Goal: Task Accomplishment & Management: Manage account settings

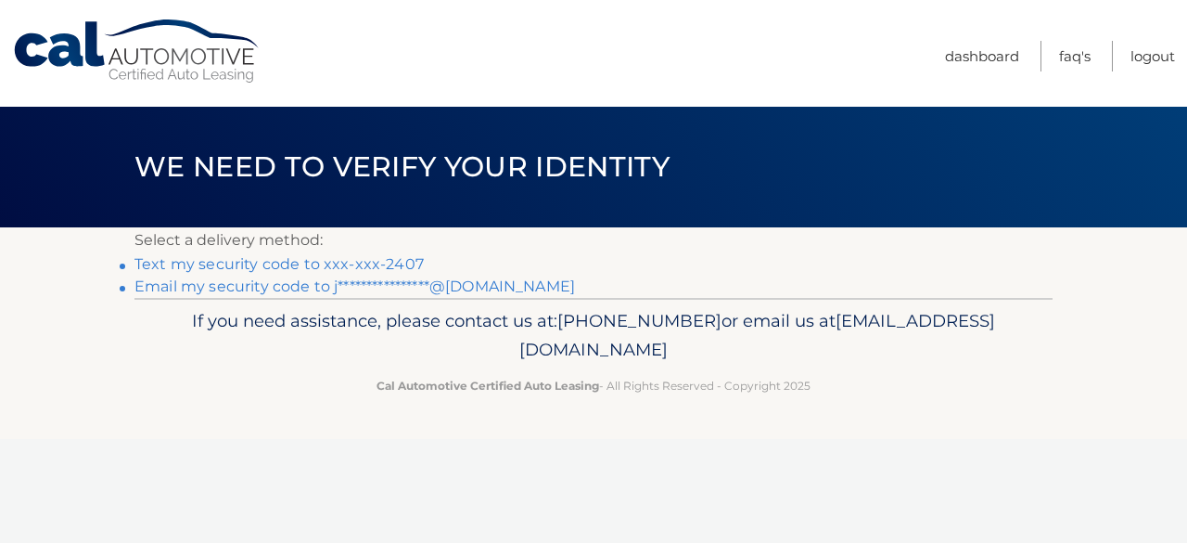
click at [396, 259] on link "Text my security code to xxx-xxx-2407" at bounding box center [278, 264] width 289 height 18
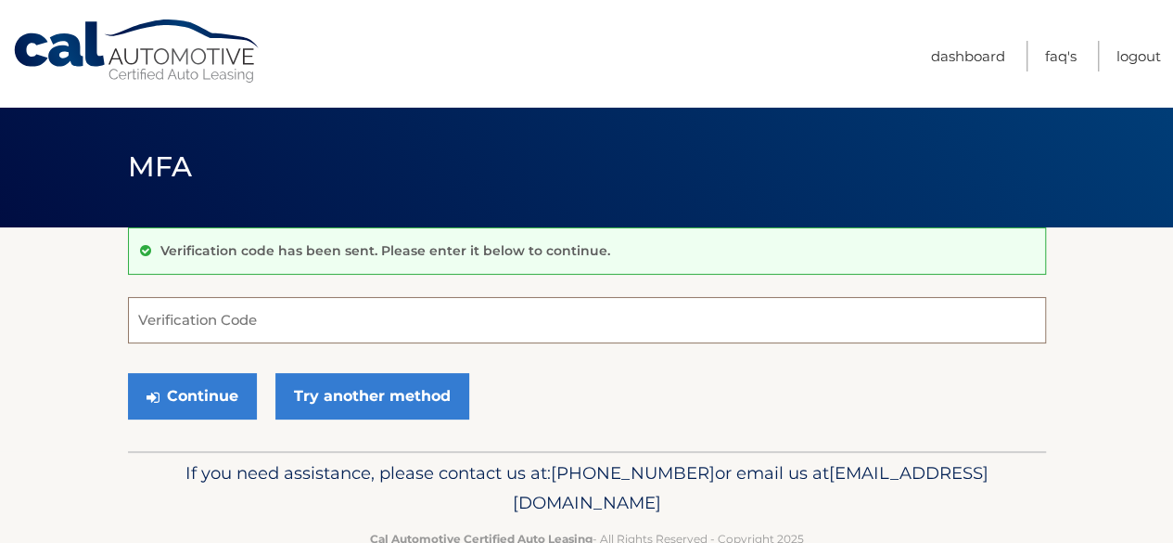
click at [359, 317] on input "Verification Code" at bounding box center [587, 320] width 918 height 46
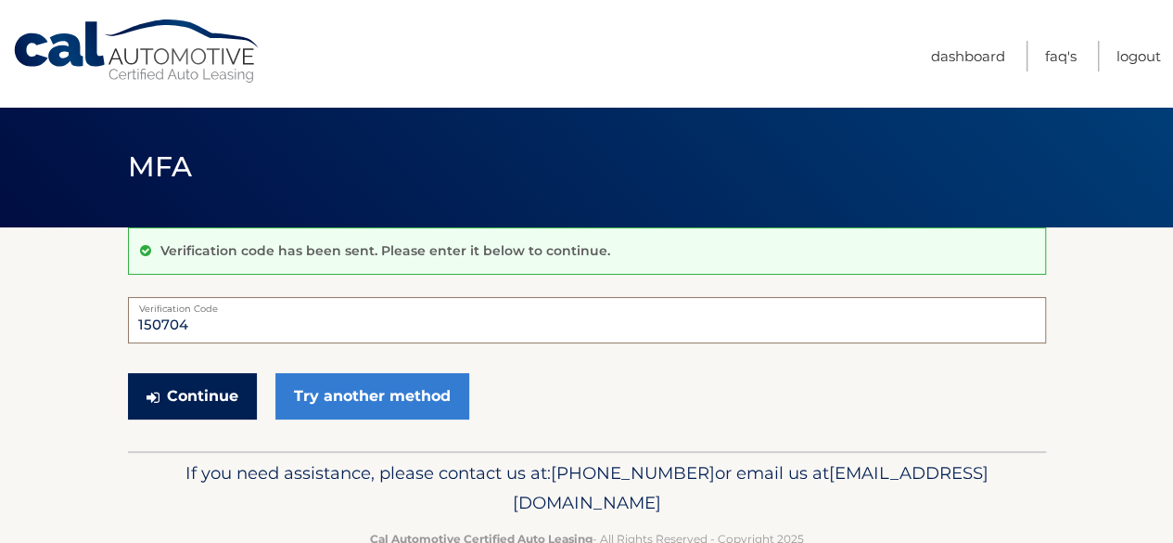
type input "150704"
click at [219, 389] on button "Continue" at bounding box center [192, 396] width 129 height 46
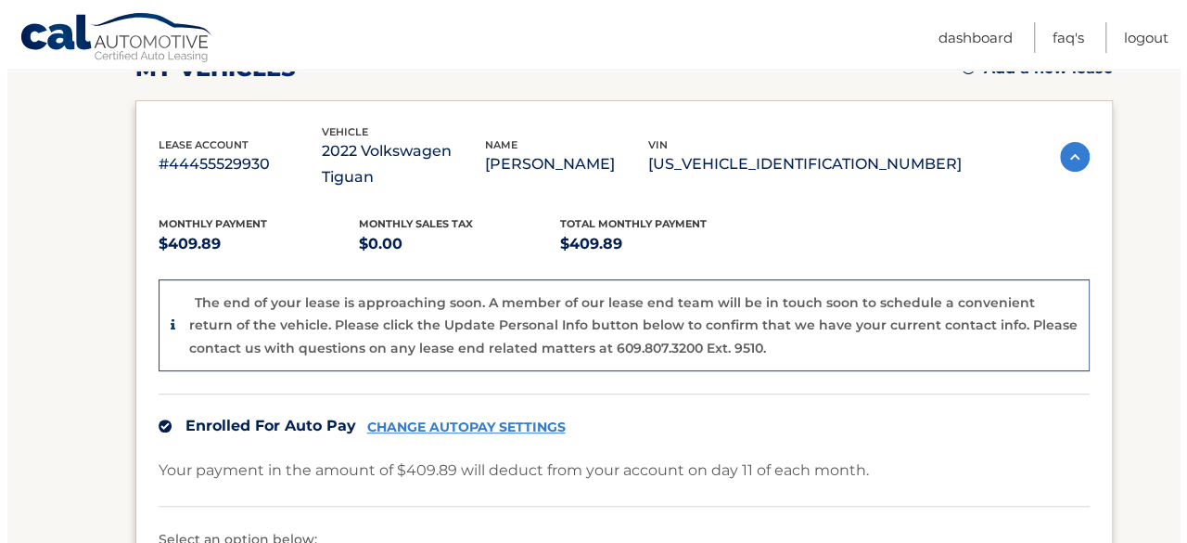
scroll to position [623, 0]
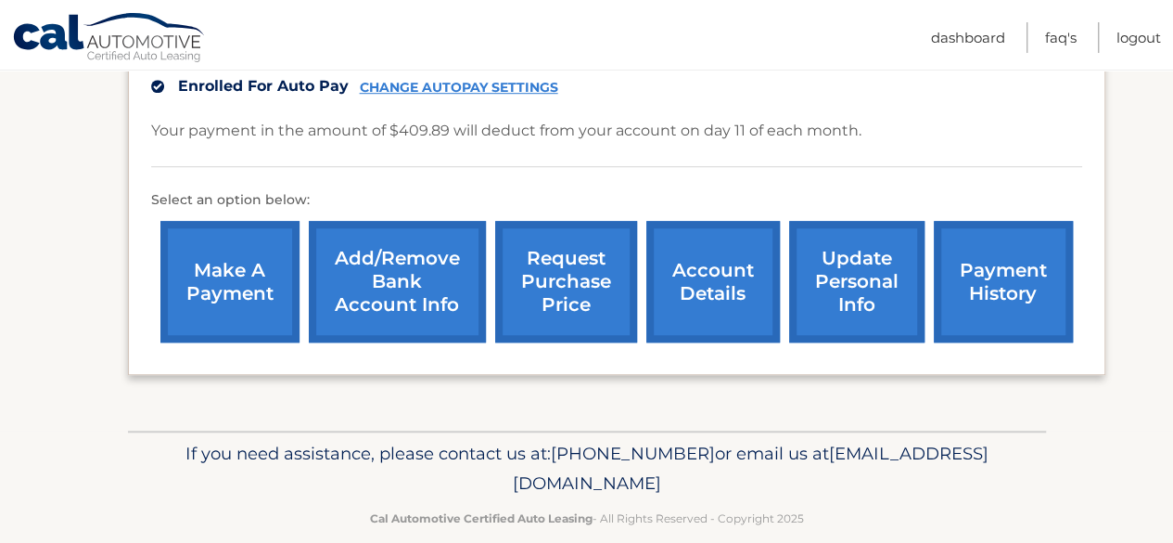
click at [569, 253] on link "request purchase price" at bounding box center [566, 281] width 142 height 121
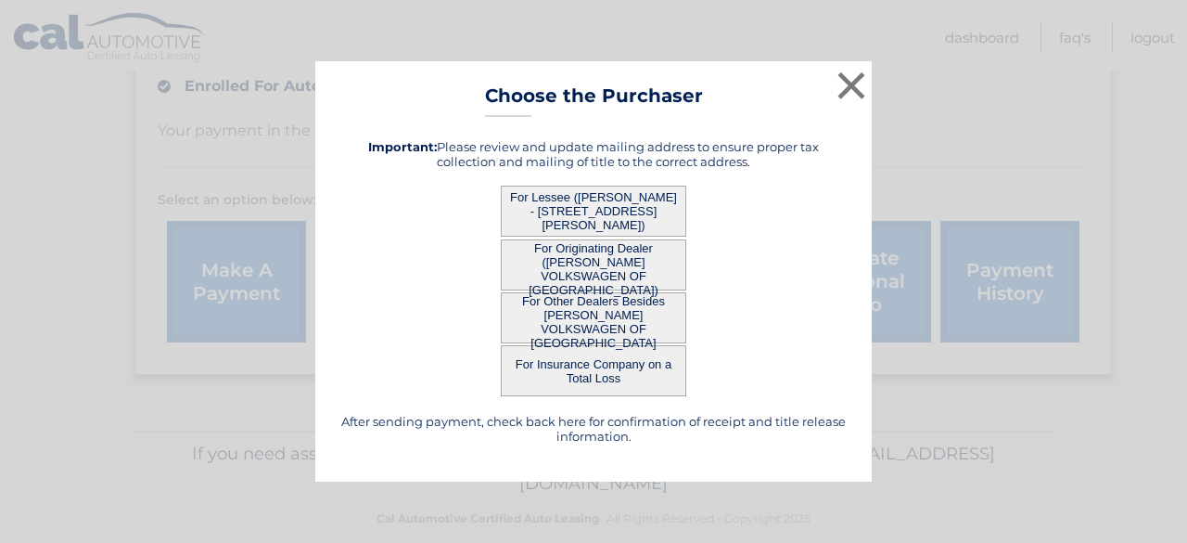
click at [579, 190] on button "For Lessee ([PERSON_NAME] - [STREET_ADDRESS][PERSON_NAME])" at bounding box center [593, 210] width 185 height 51
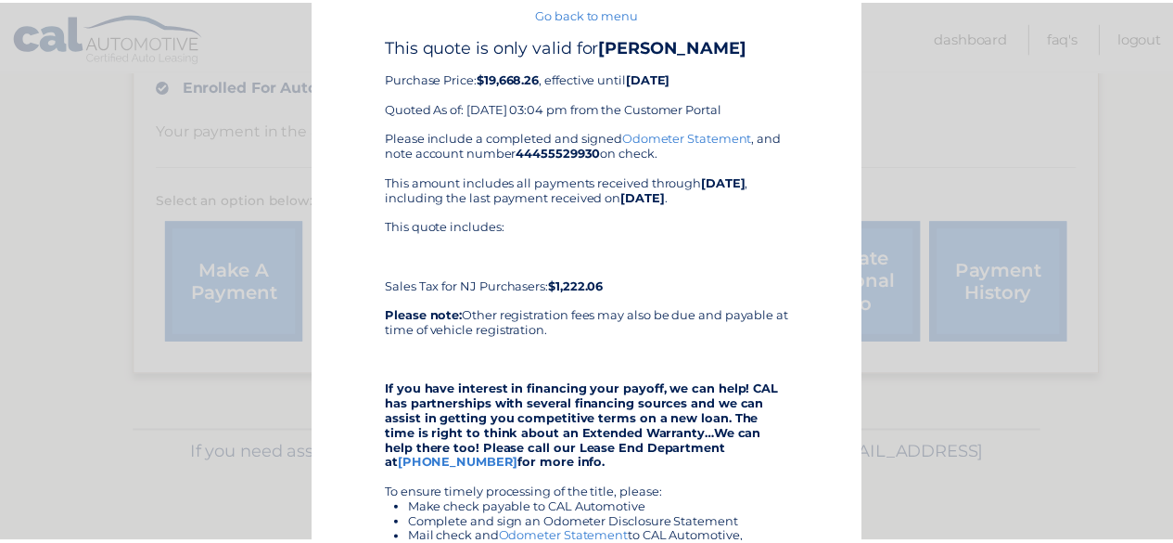
scroll to position [0, 0]
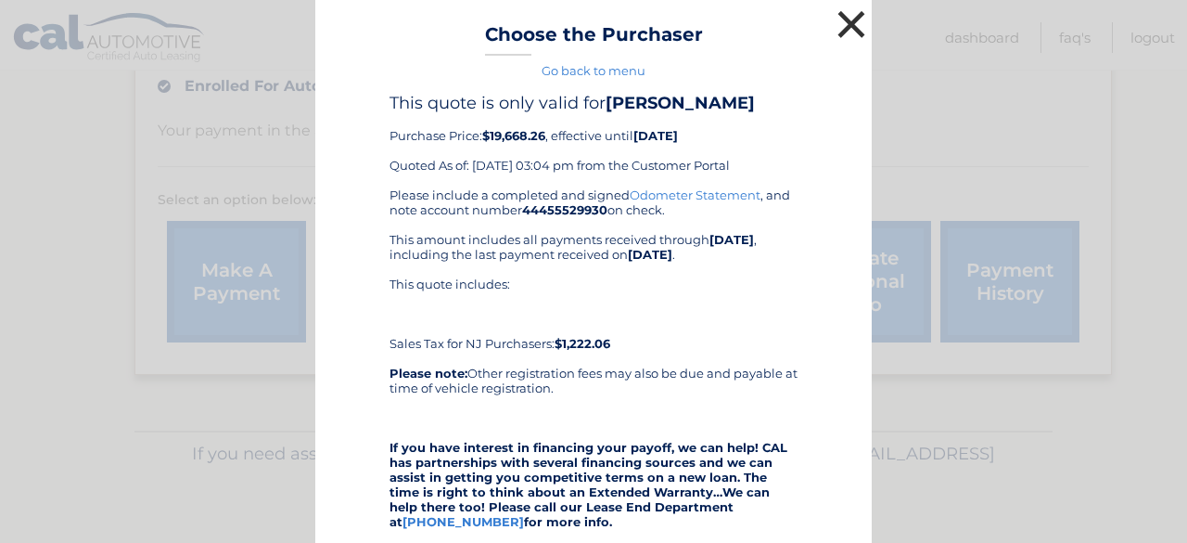
click at [833, 29] on button "×" at bounding box center [851, 24] width 37 height 37
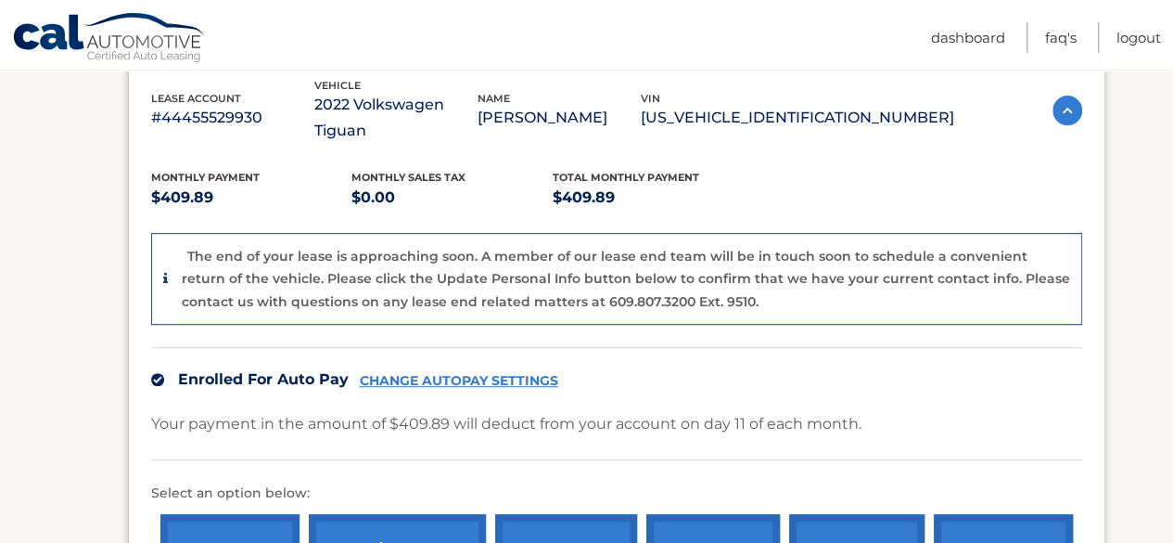
scroll to position [67, 0]
